Goal: Navigation & Orientation: Find specific page/section

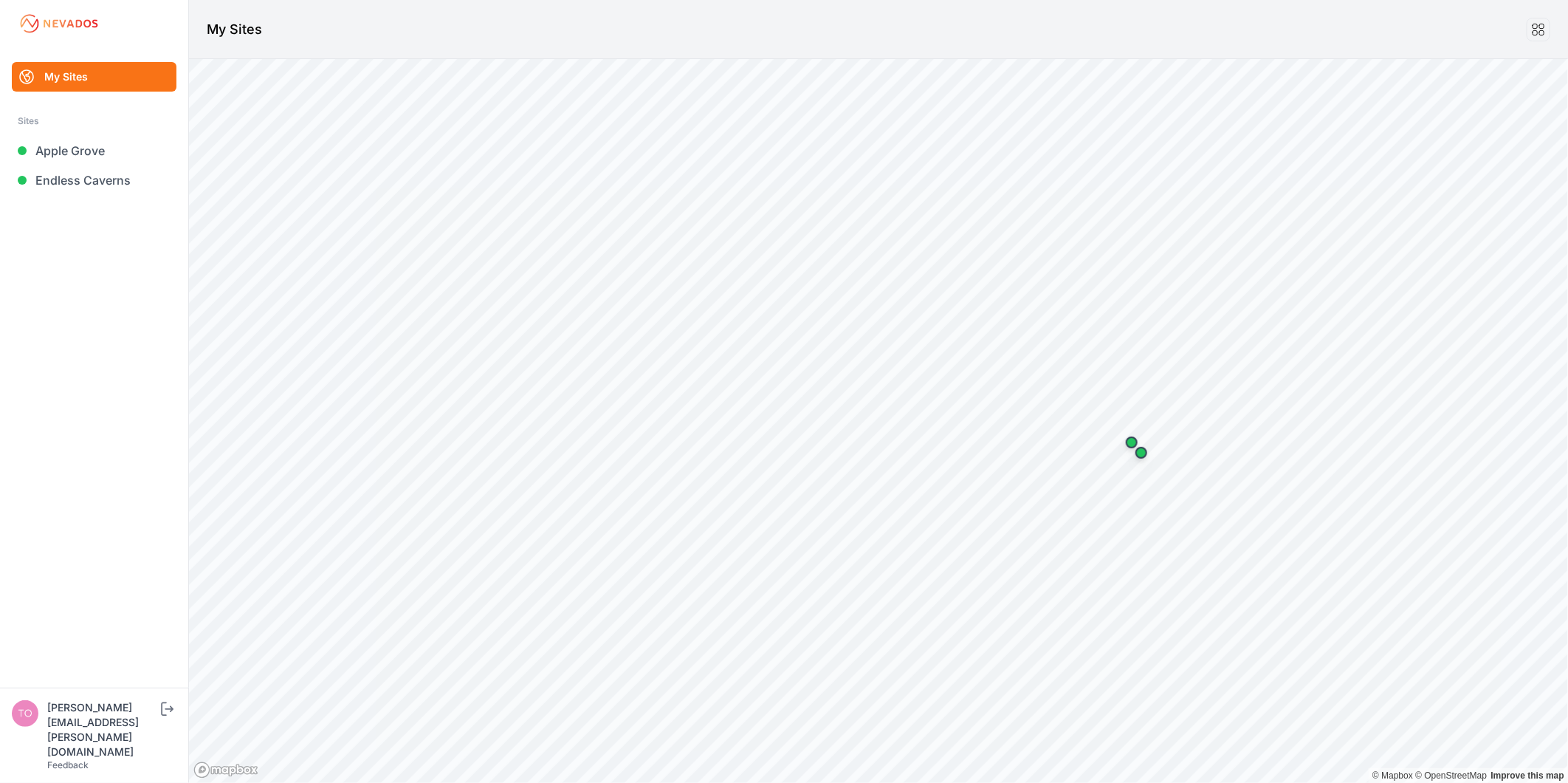
click at [95, 286] on ul "My Sites Sites Apple Grove Endless Caverns" at bounding box center [94, 375] width 152 height 625
